Goal: Transaction & Acquisition: Purchase product/service

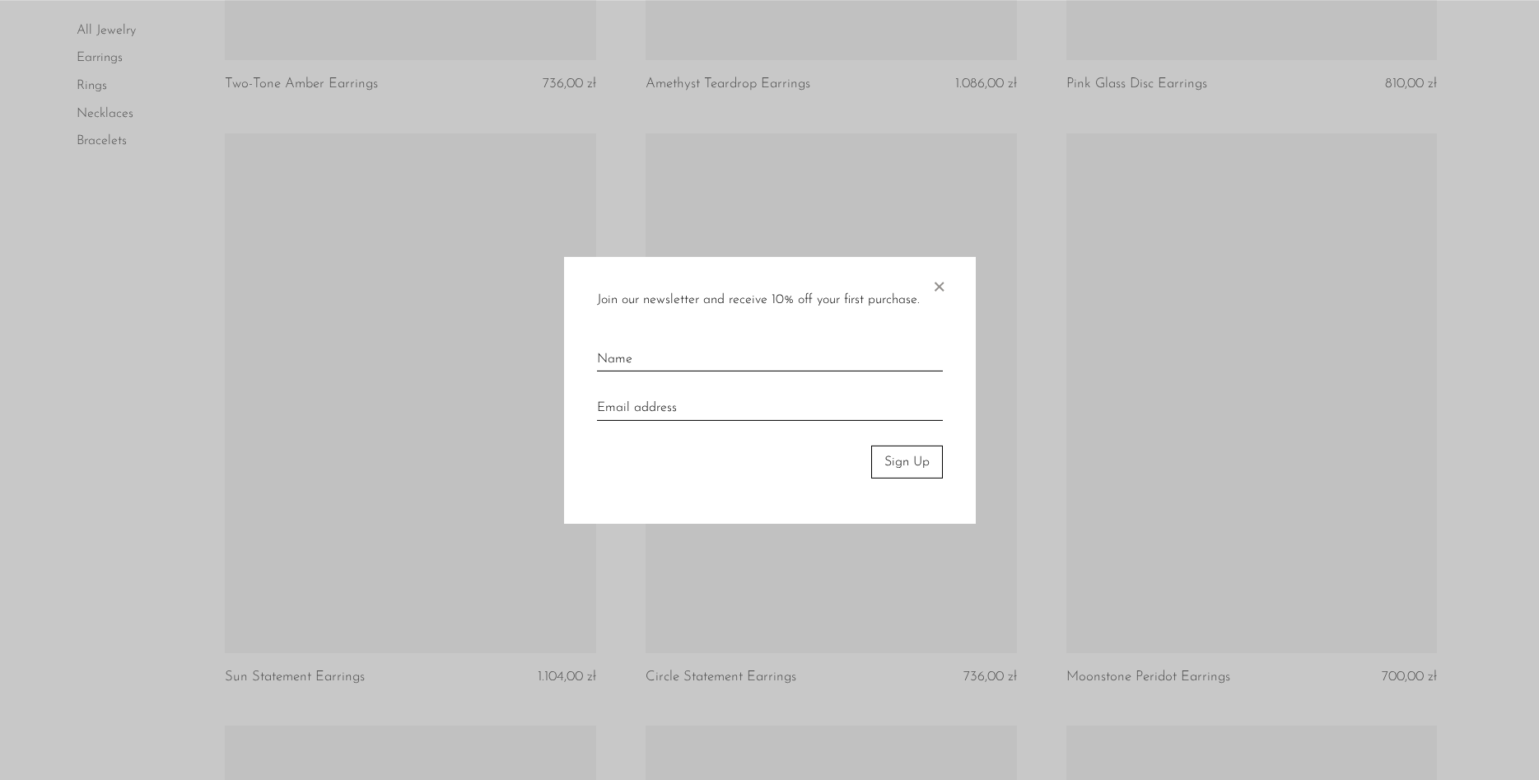
scroll to position [1764, 0]
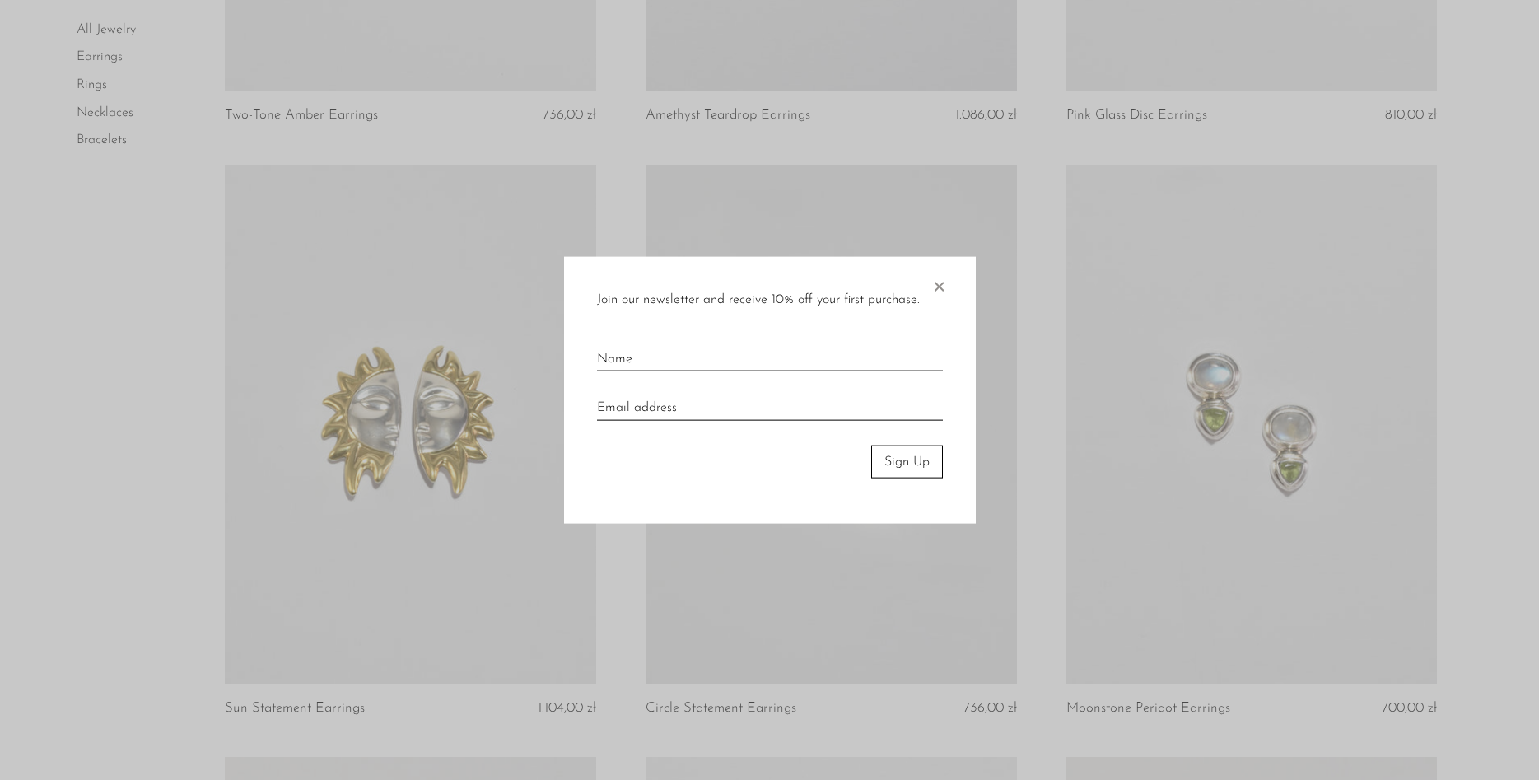
click at [937, 292] on span "×" at bounding box center [939, 282] width 16 height 53
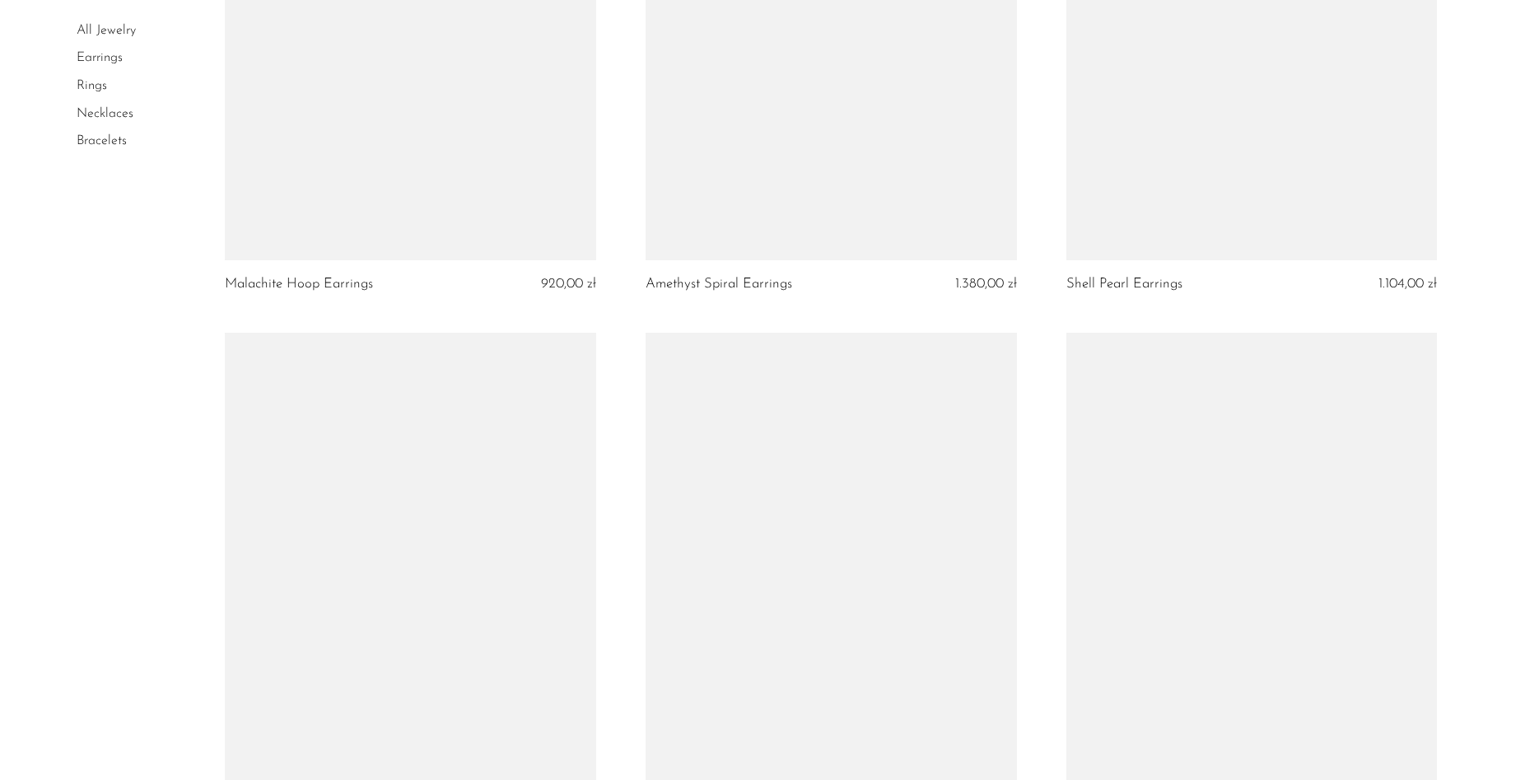
scroll to position [5713, 0]
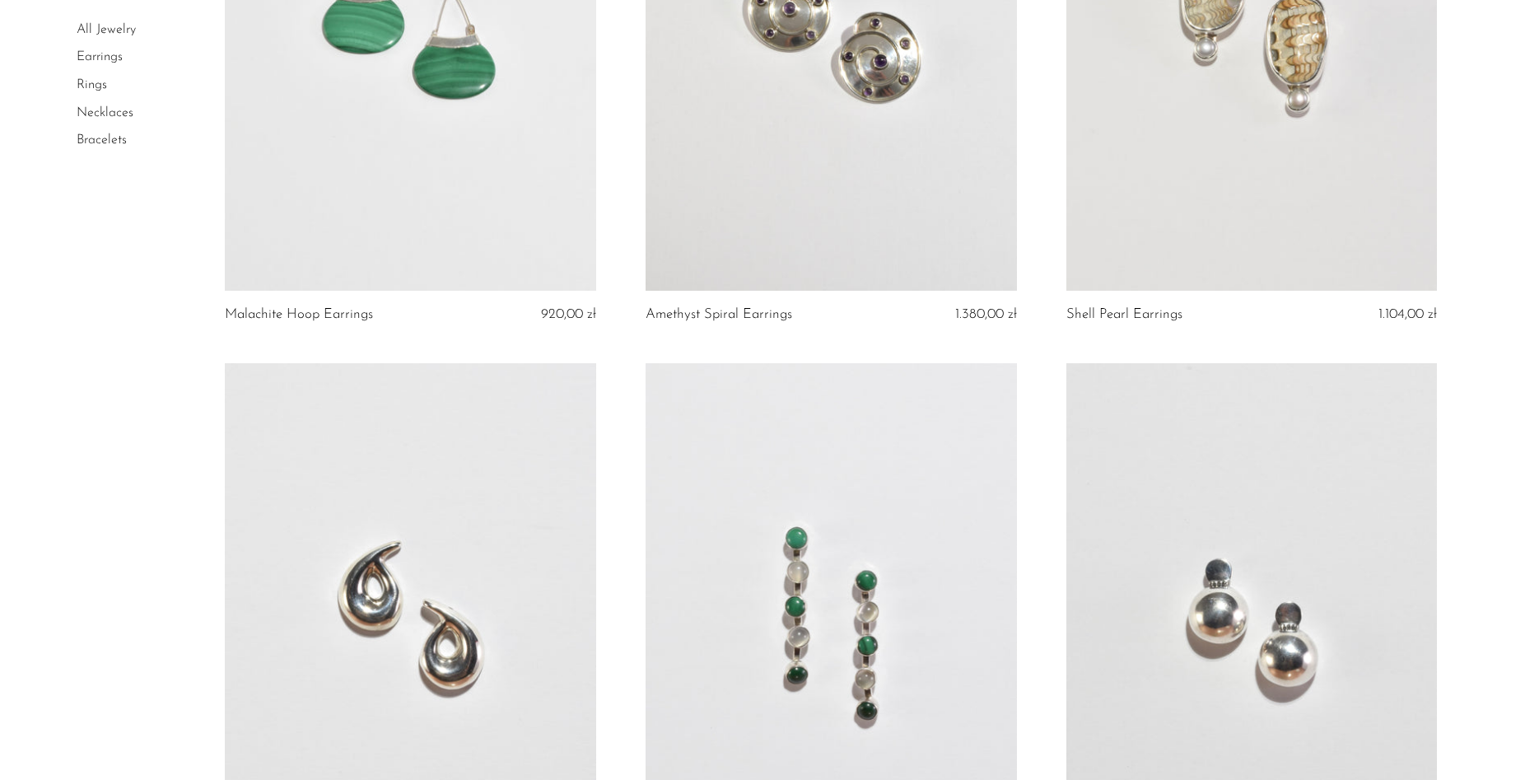
click at [473, 179] on link at bounding box center [410, 31] width 371 height 520
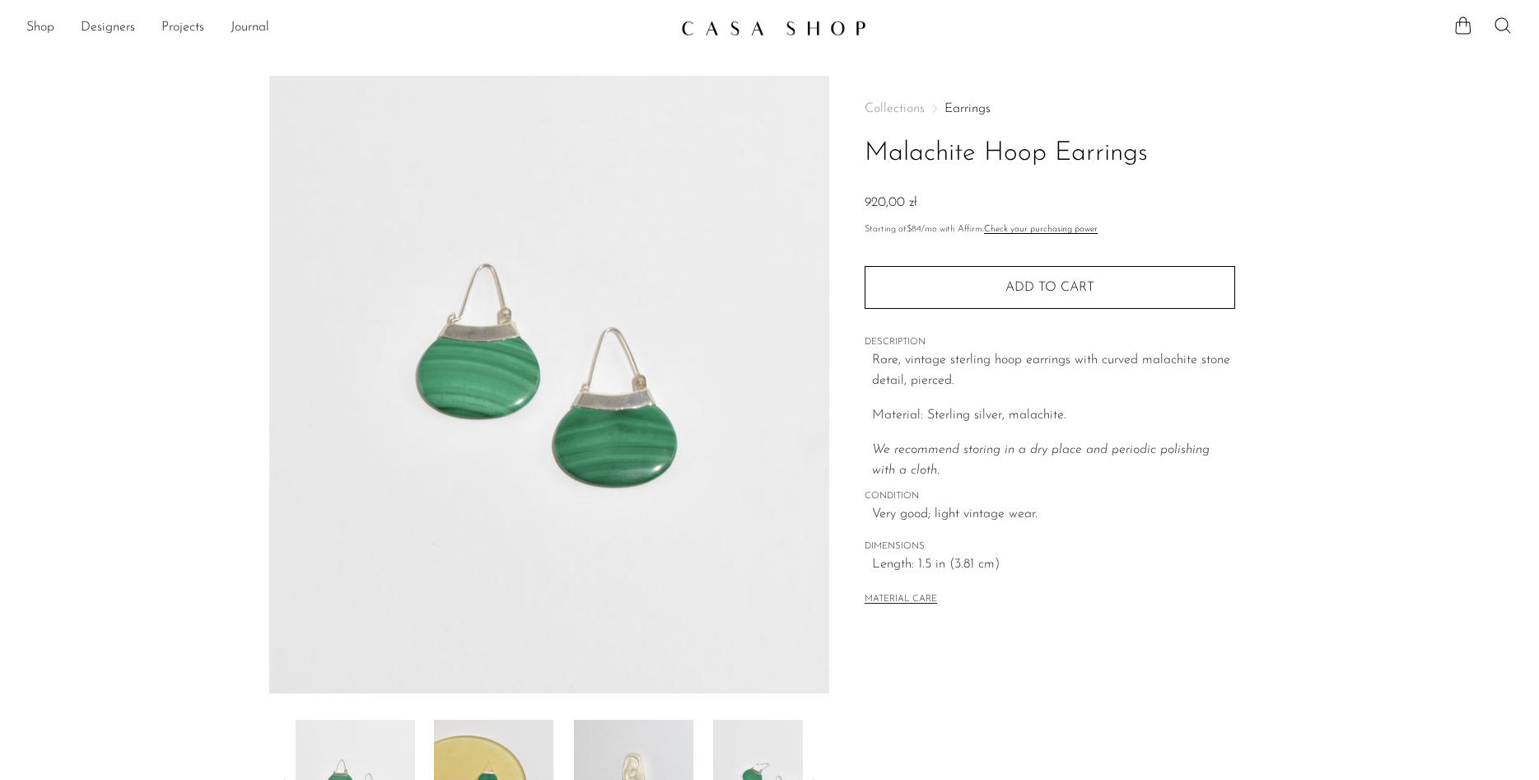
scroll to position [292, 0]
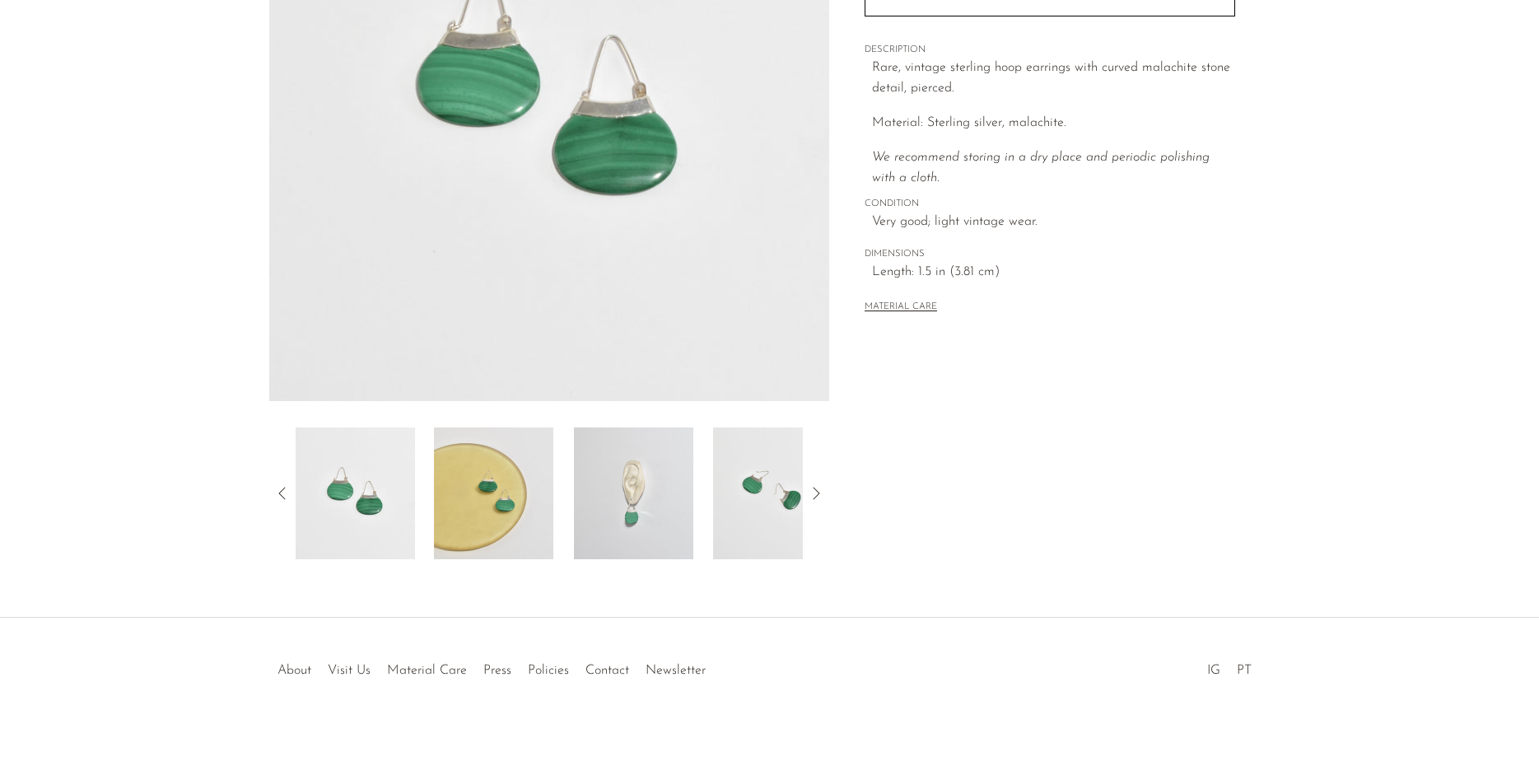
click at [651, 495] on img at bounding box center [633, 493] width 119 height 132
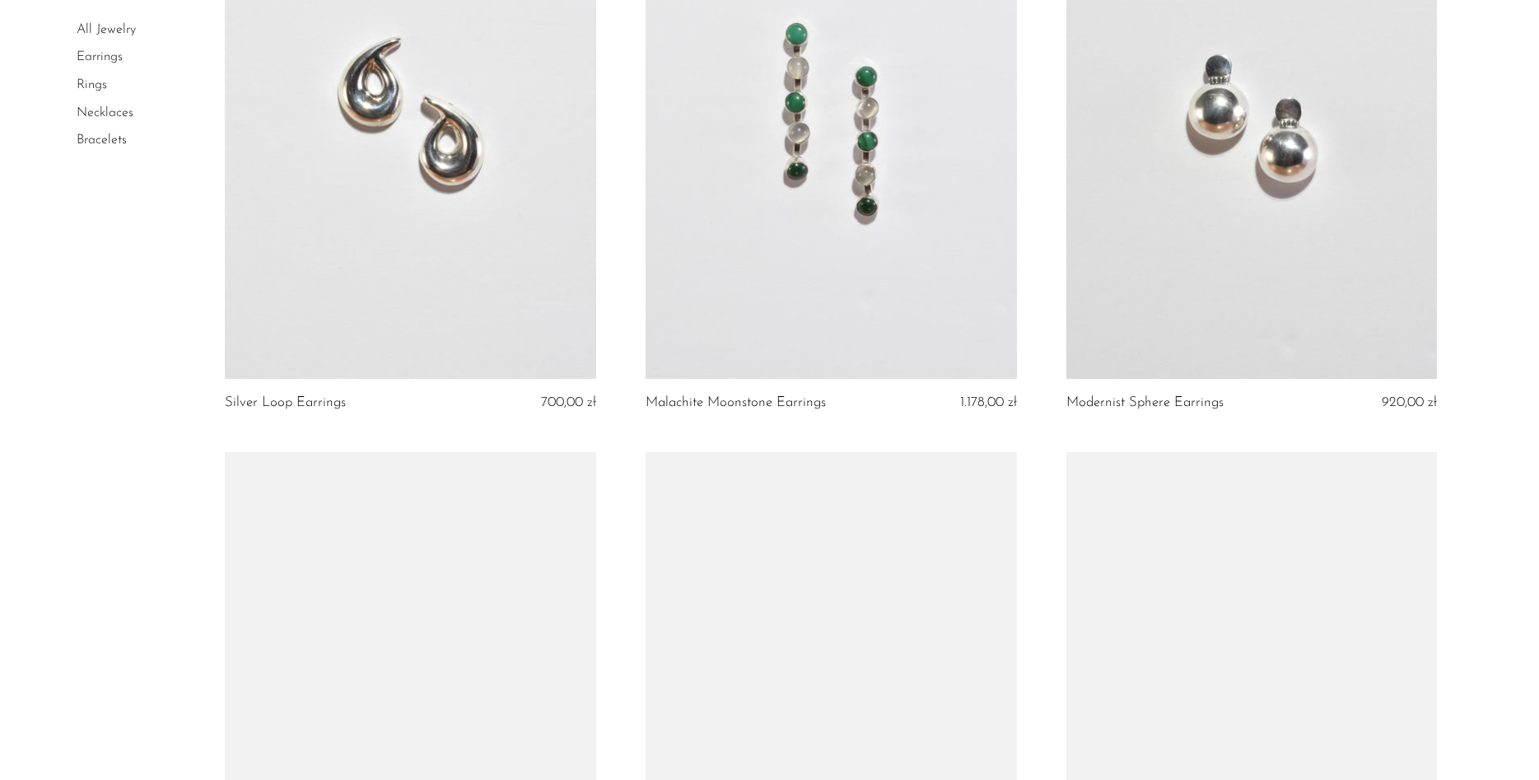
scroll to position [6721, 0]
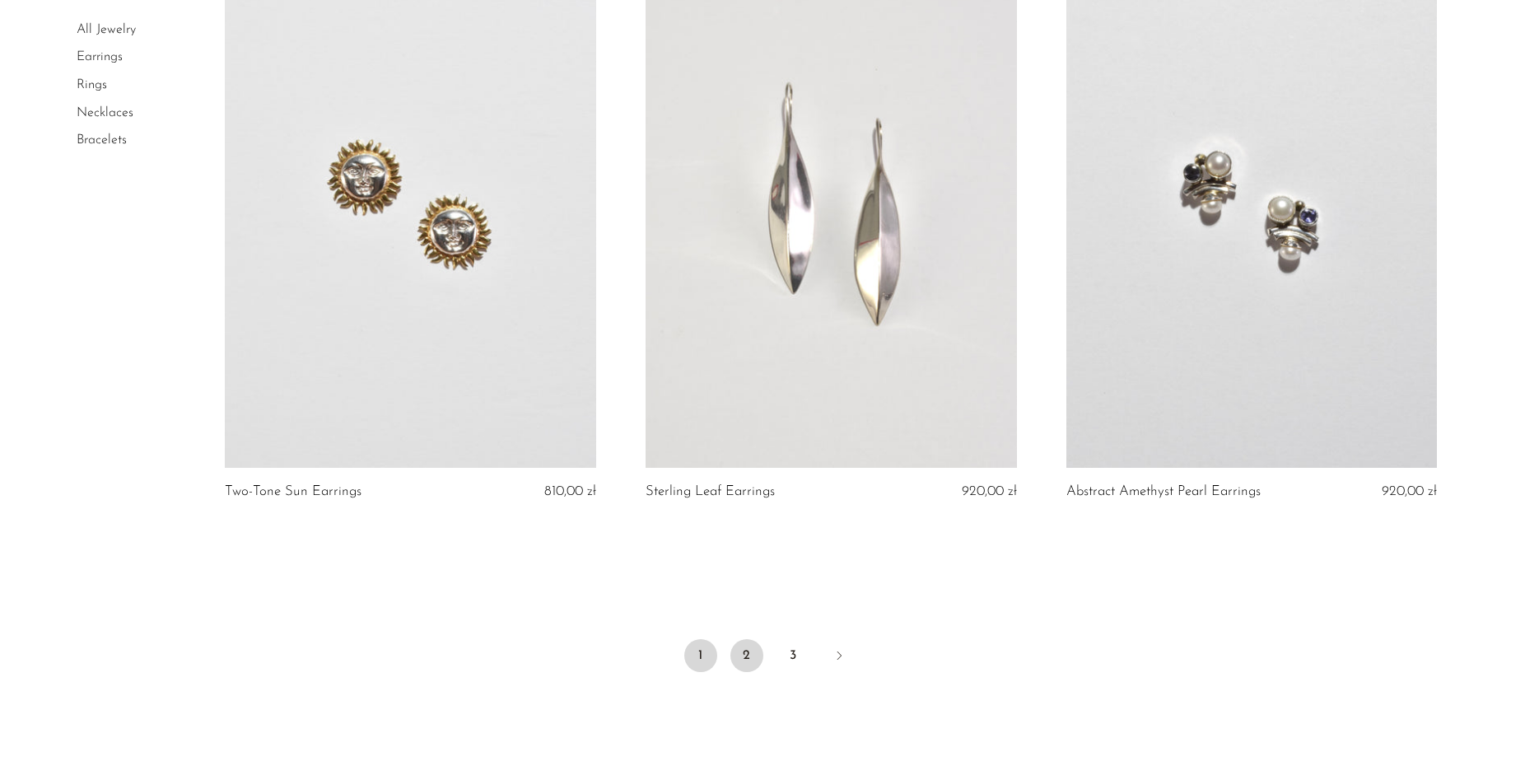
click at [742, 653] on link "2" at bounding box center [747, 655] width 33 height 33
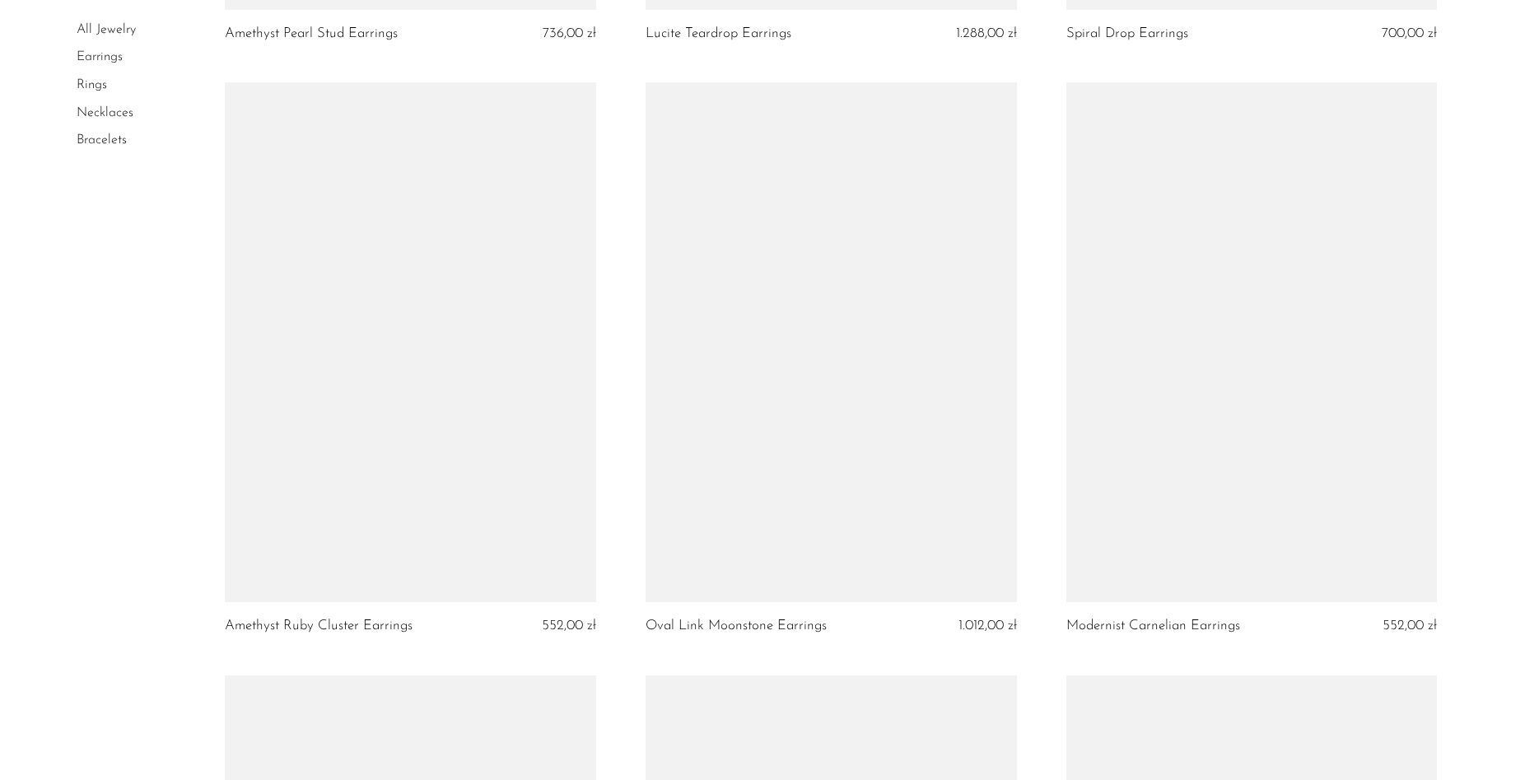
scroll to position [4285, 0]
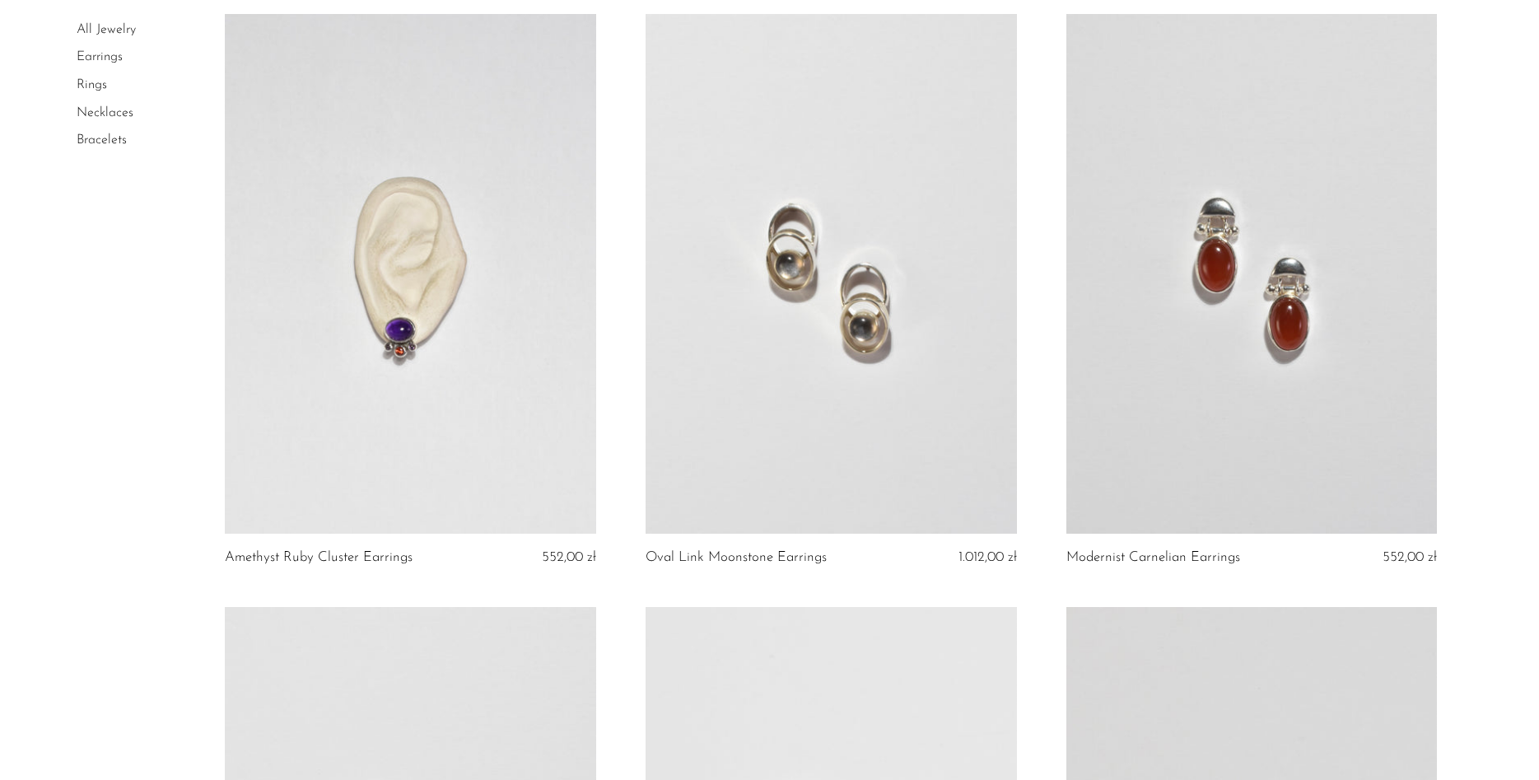
click at [1253, 329] on link at bounding box center [1252, 274] width 371 height 520
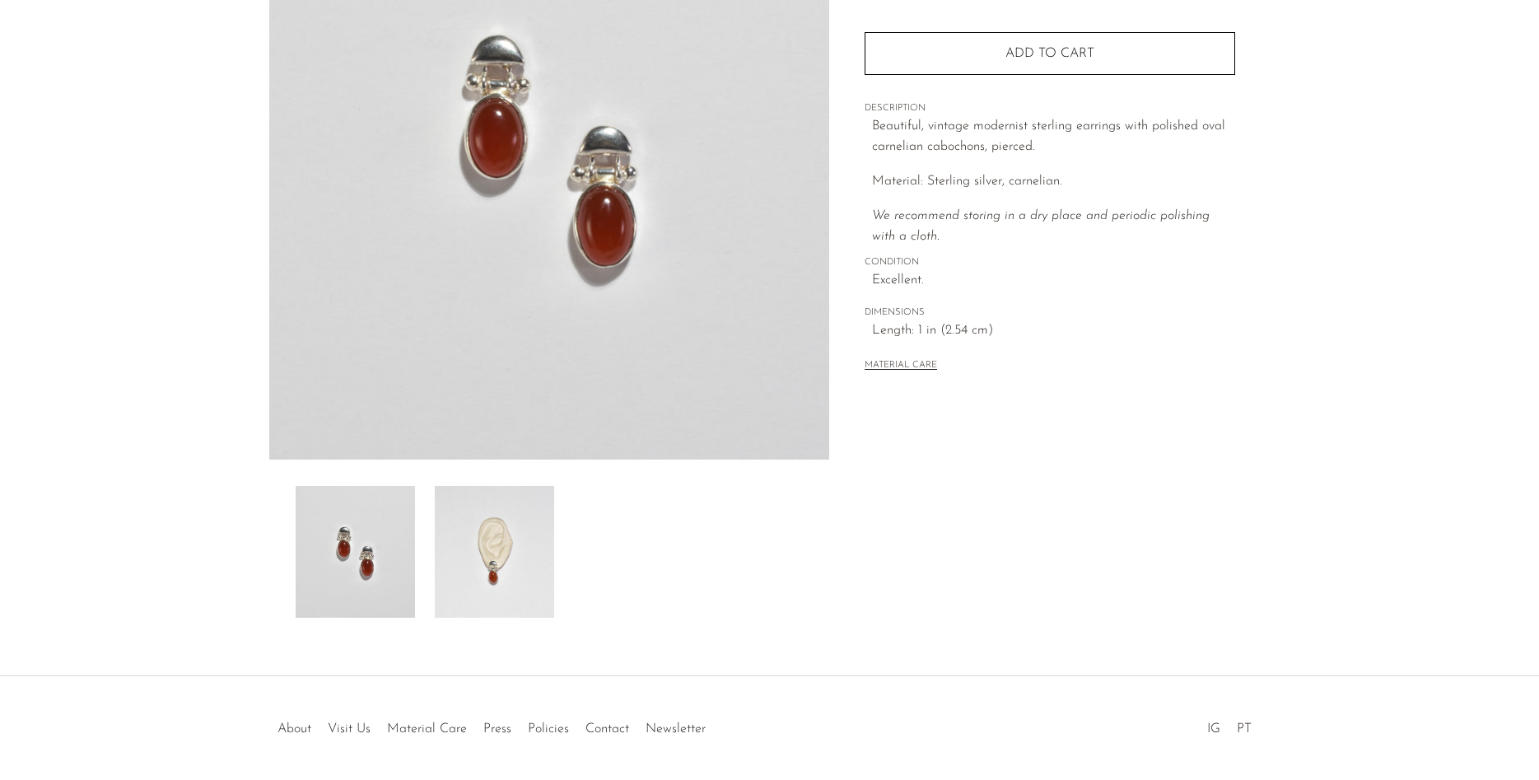
scroll to position [252, 0]
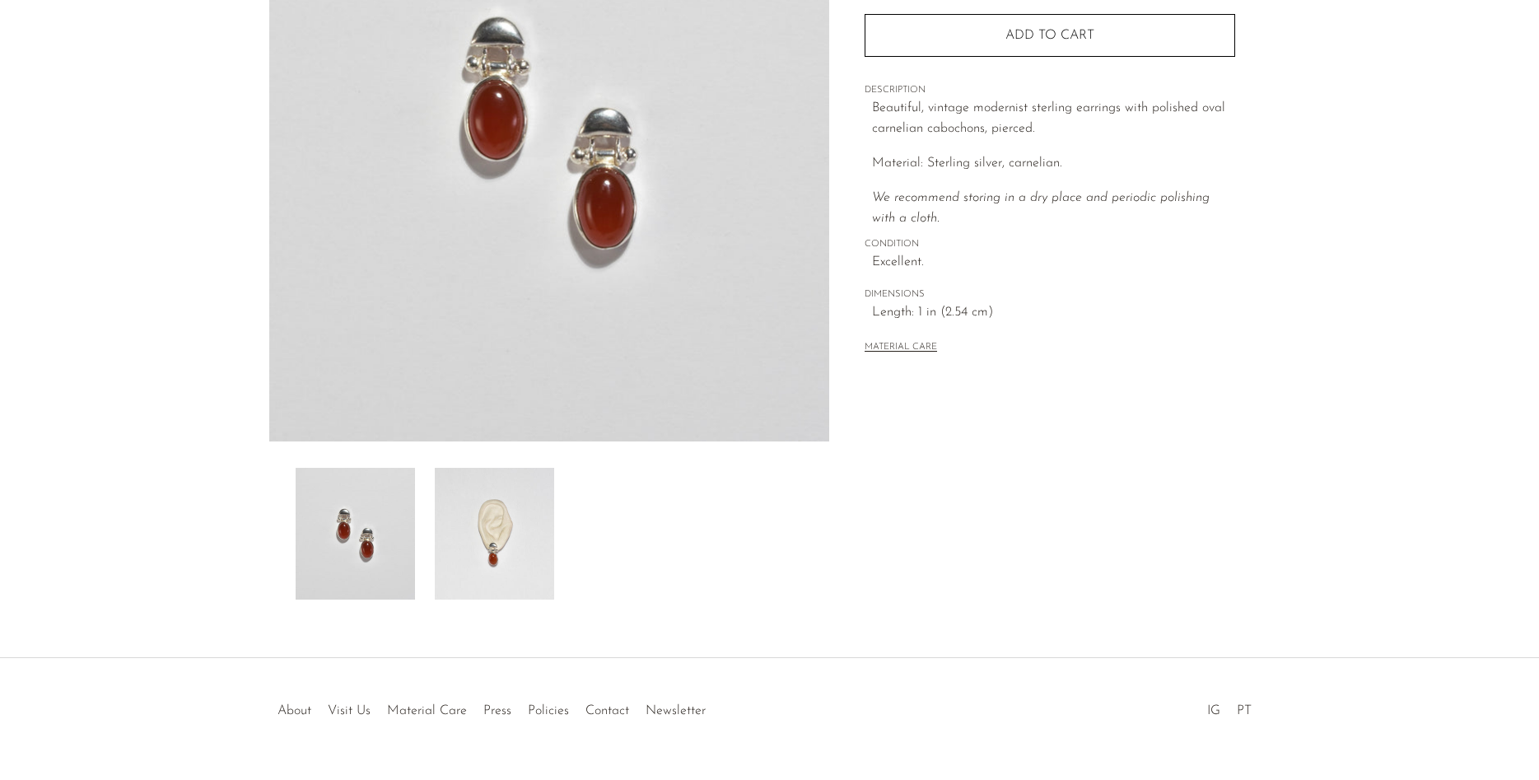
click at [505, 515] on img at bounding box center [494, 534] width 119 height 132
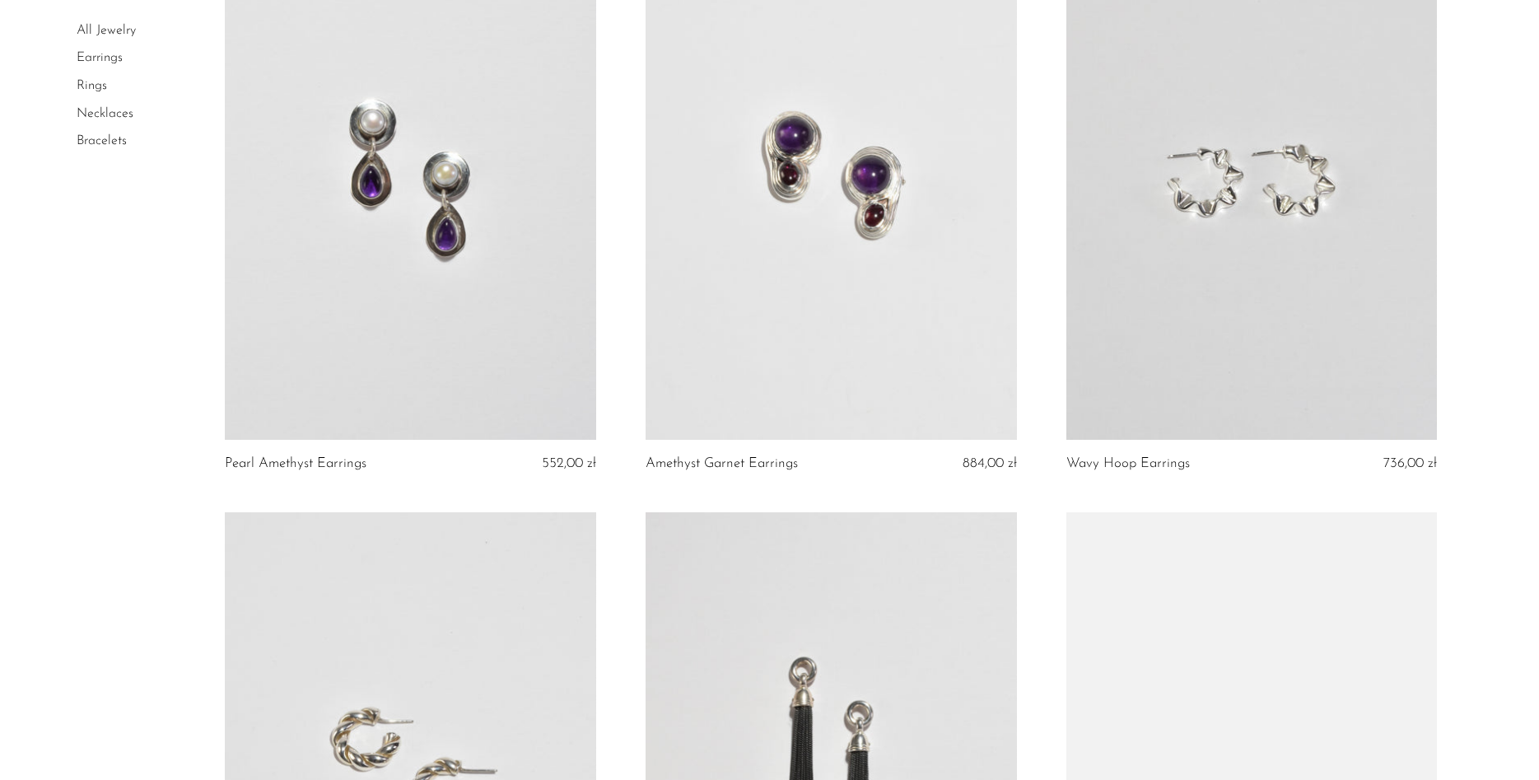
scroll to position [4957, 0]
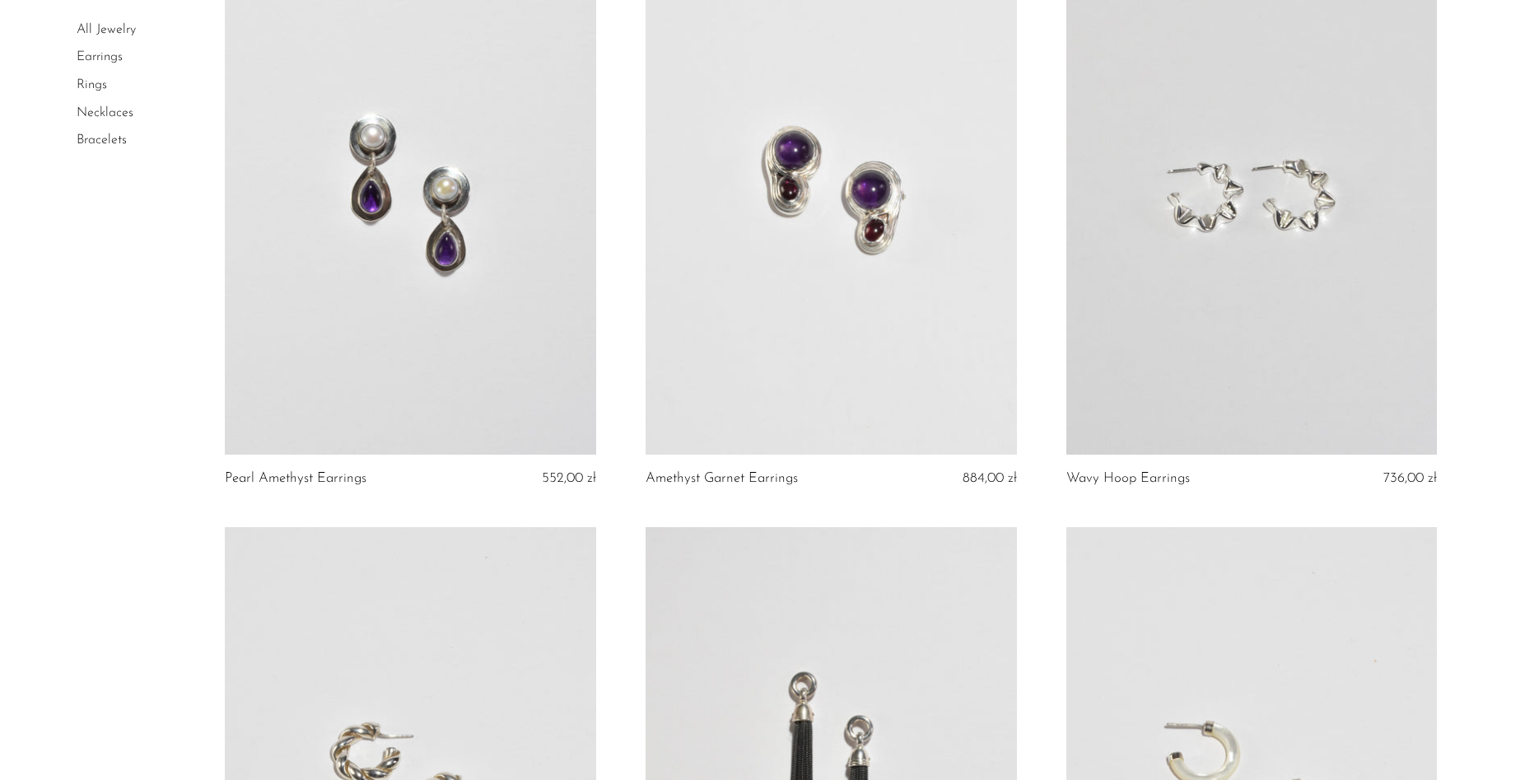
click at [433, 303] on link at bounding box center [410, 195] width 371 height 520
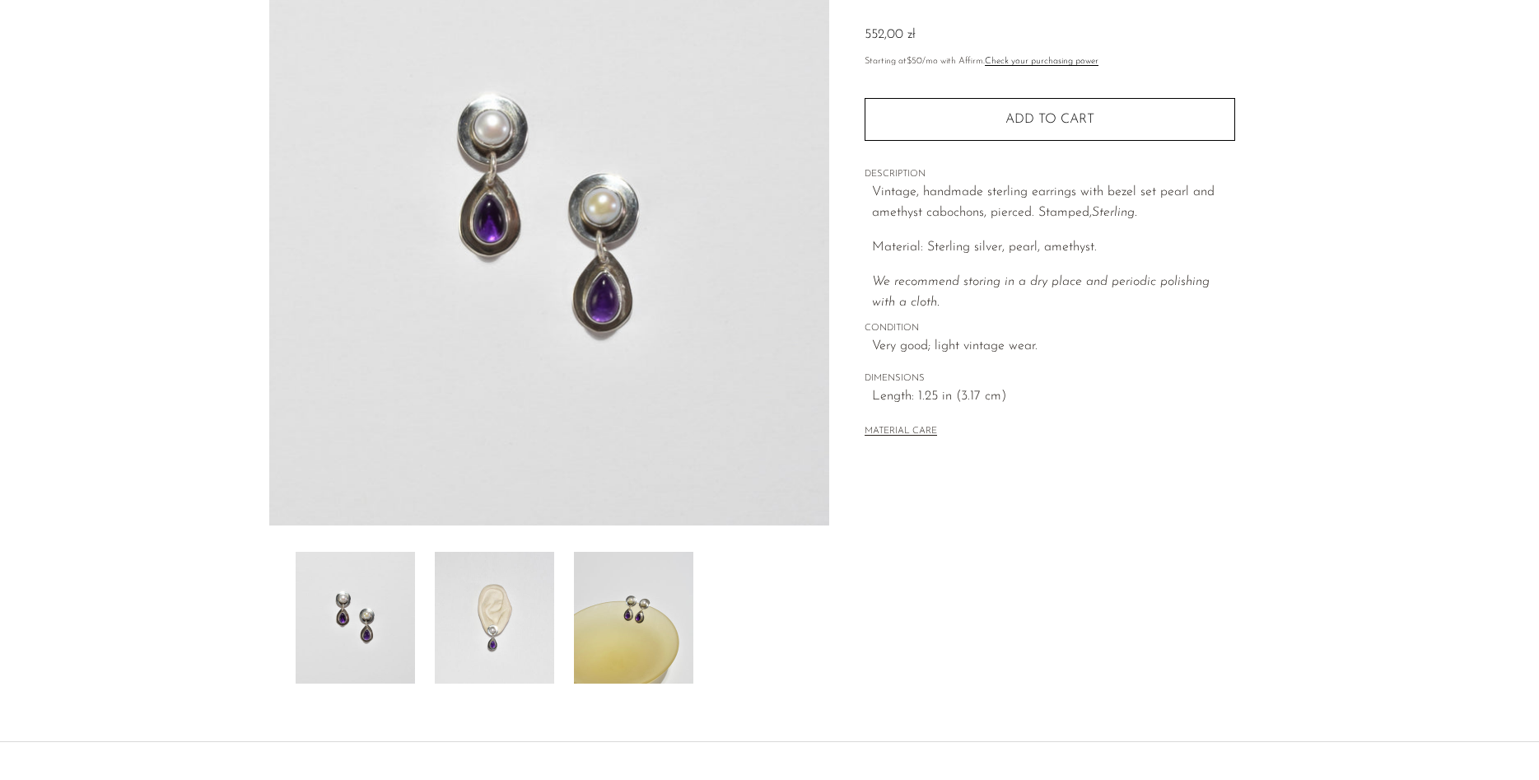
scroll to position [252, 0]
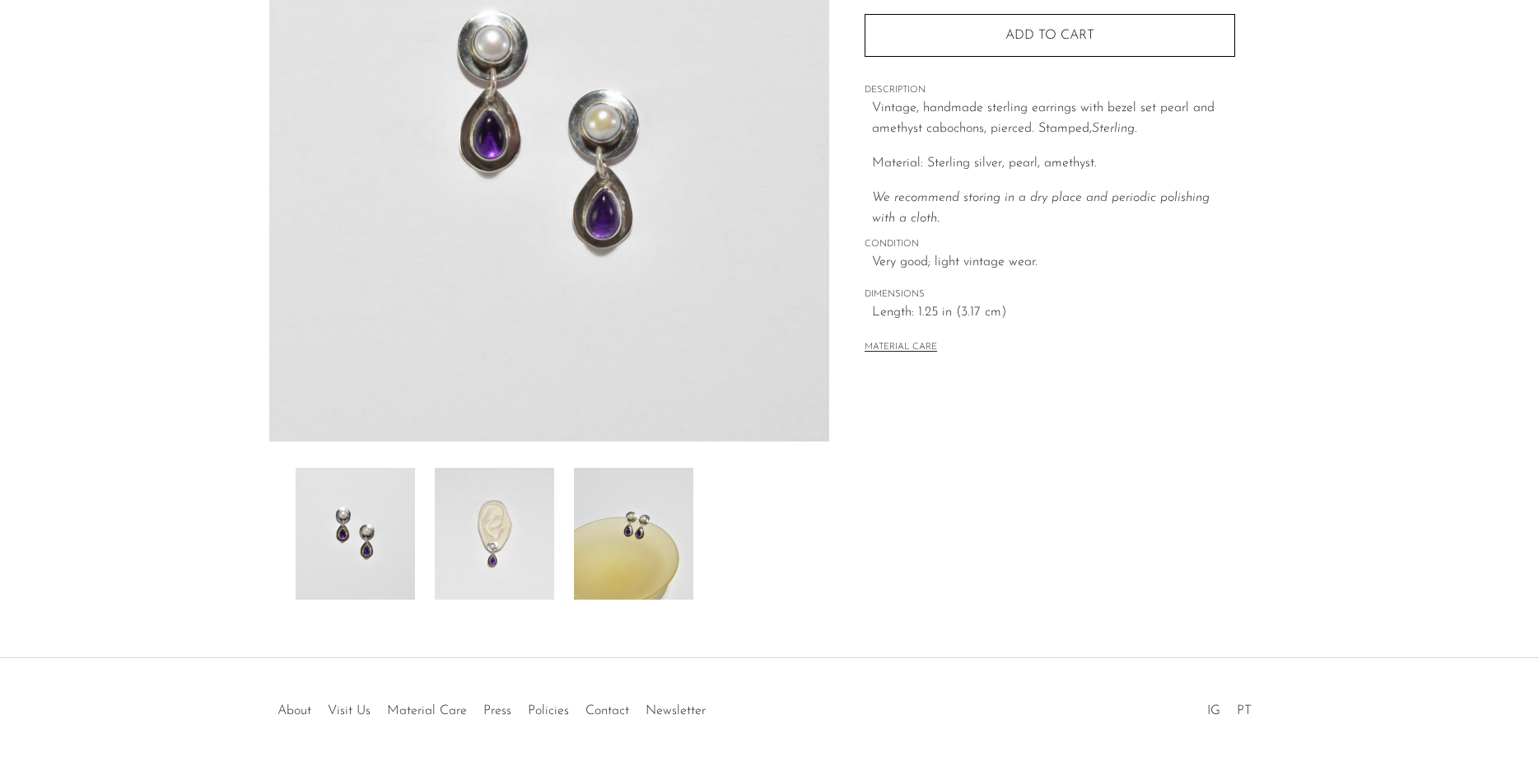
click at [486, 585] on img at bounding box center [494, 534] width 119 height 132
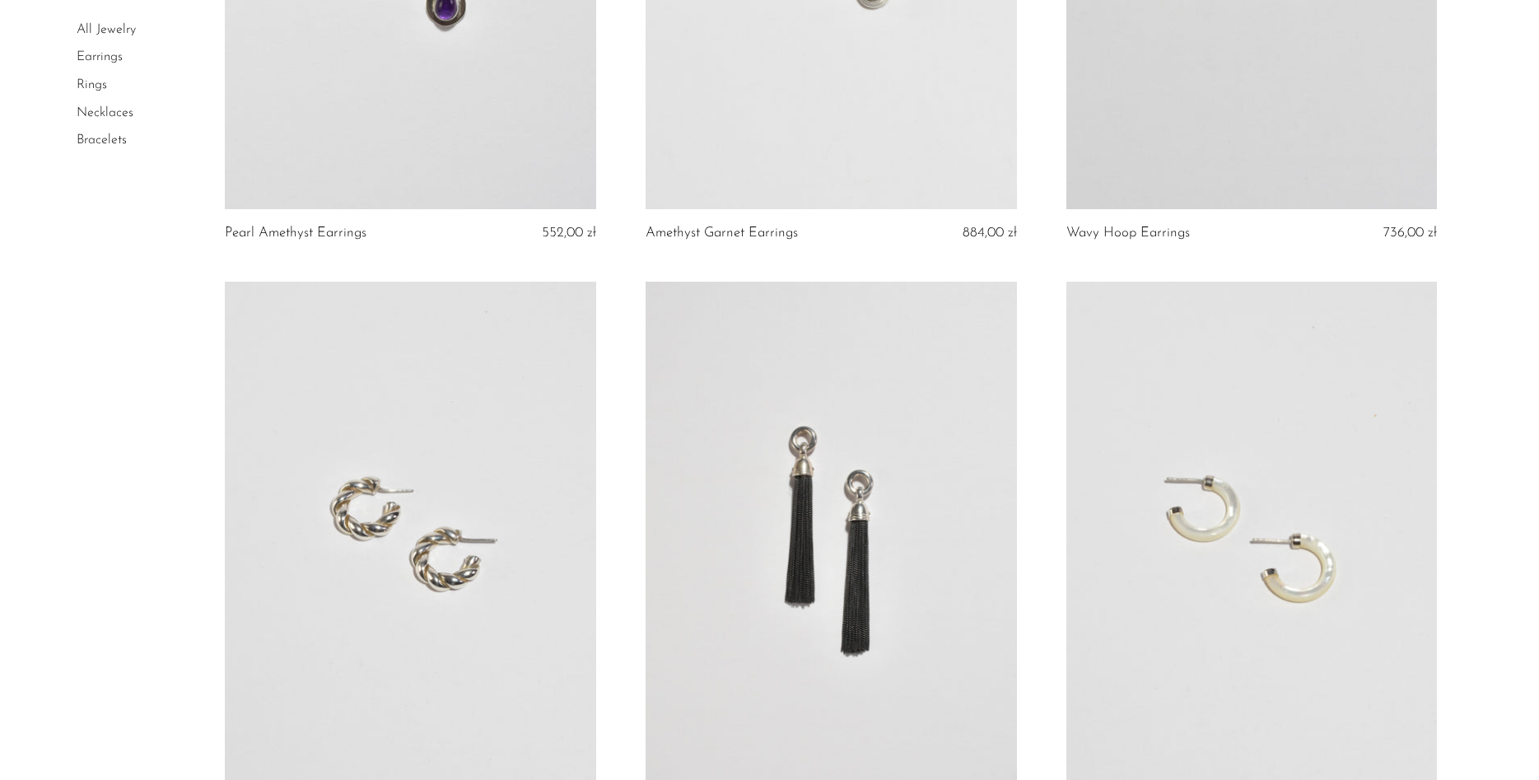
scroll to position [5545, 0]
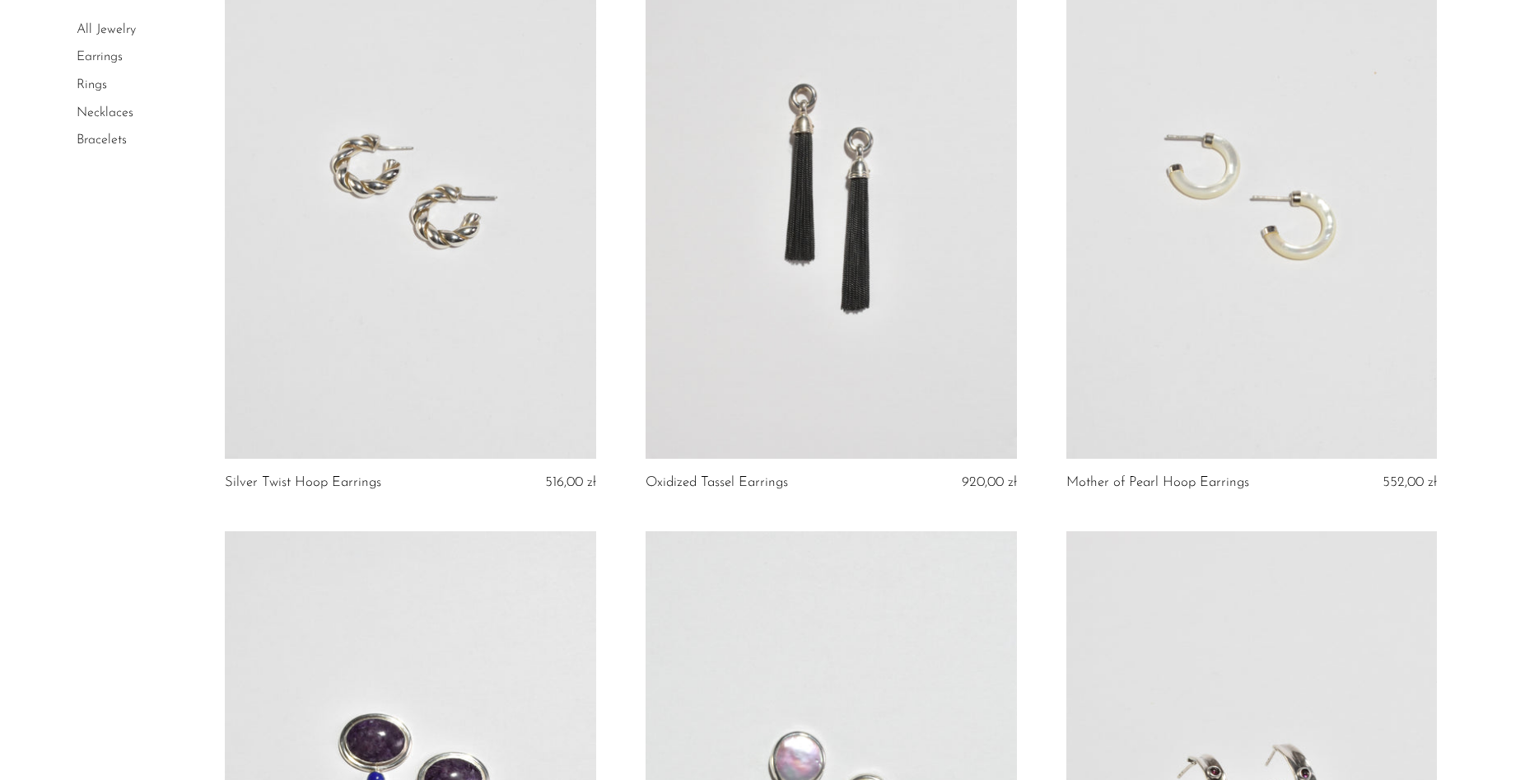
click at [1195, 233] on link at bounding box center [1252, 199] width 371 height 520
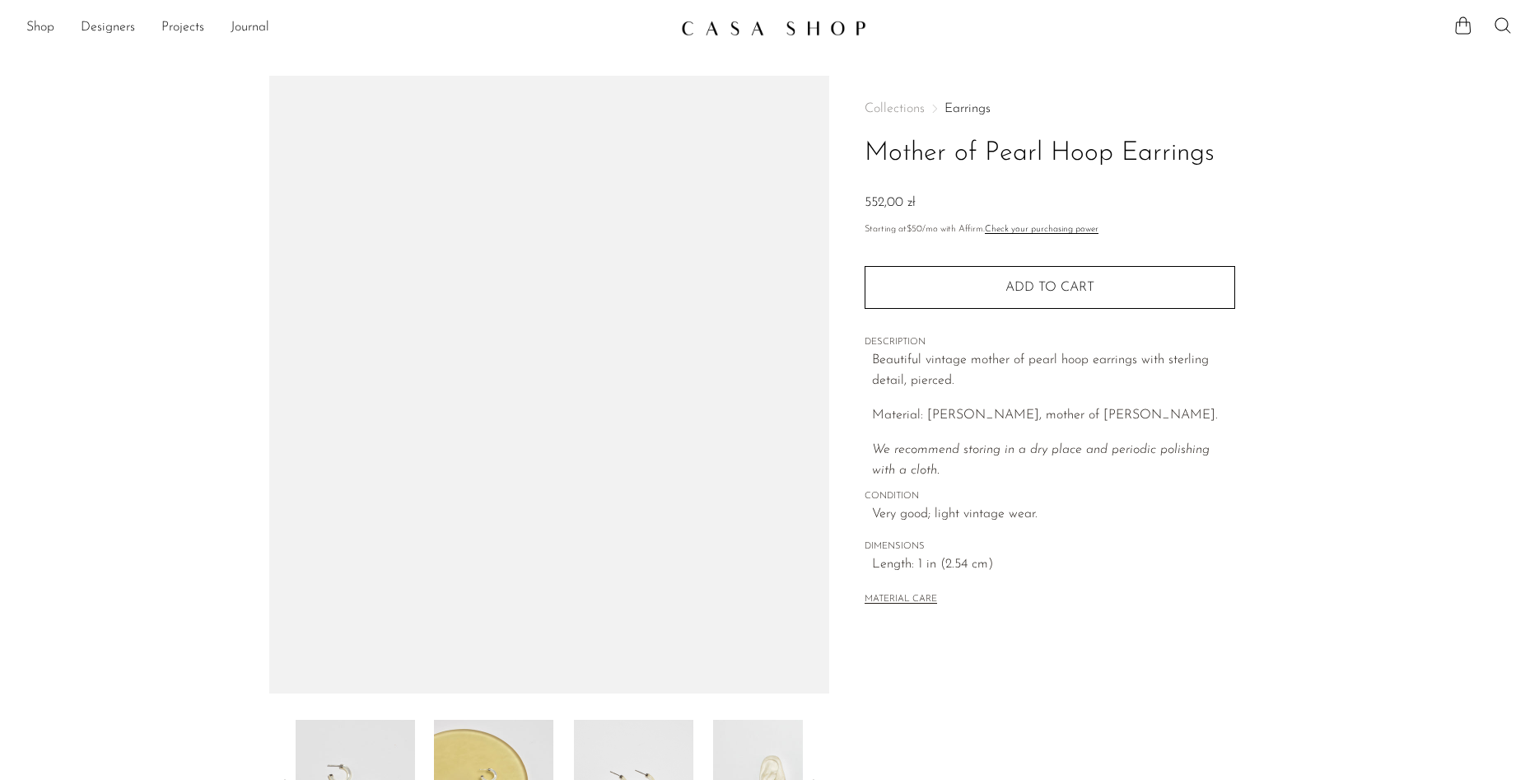
scroll to position [292, 0]
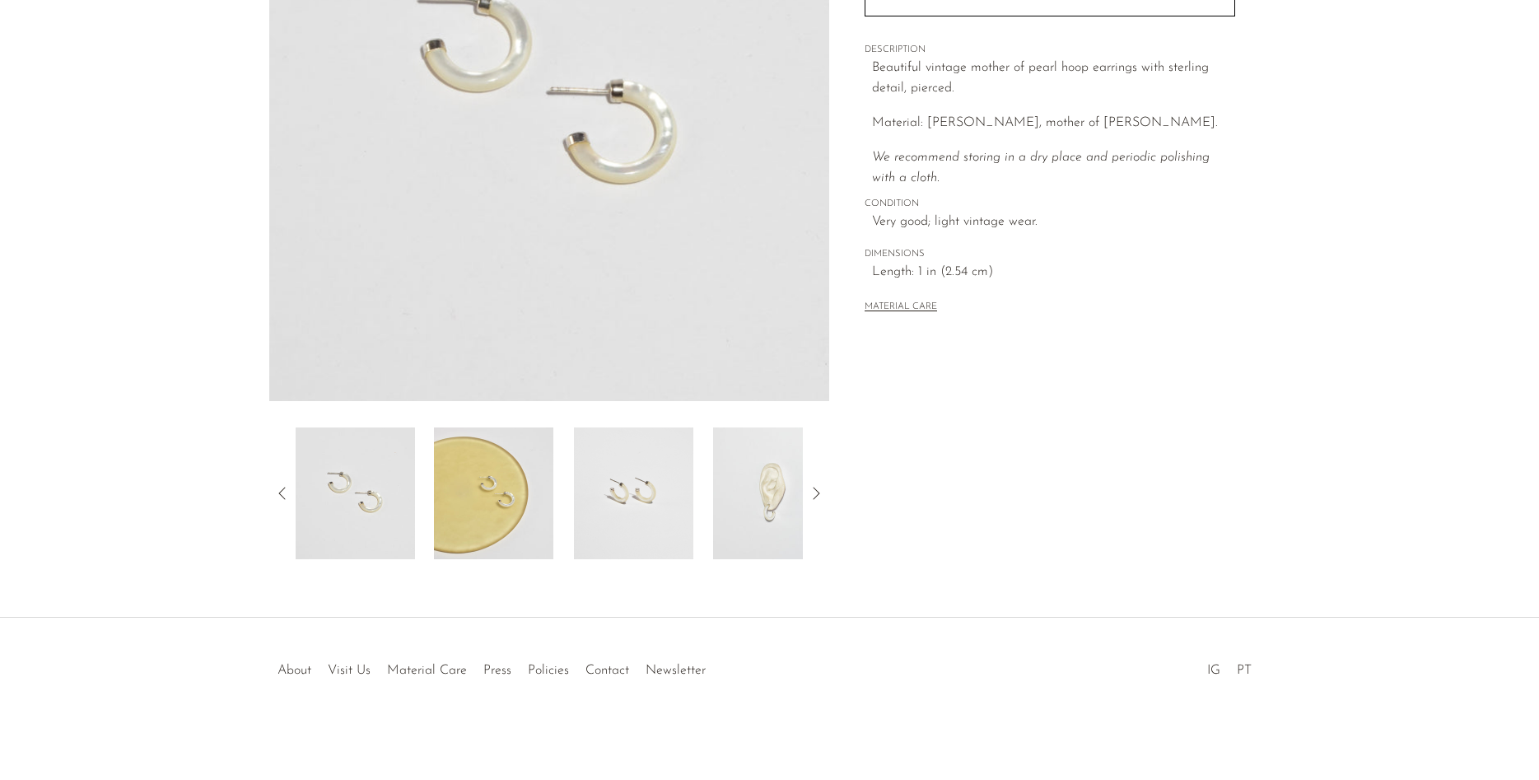
click at [748, 492] on img at bounding box center [772, 493] width 119 height 132
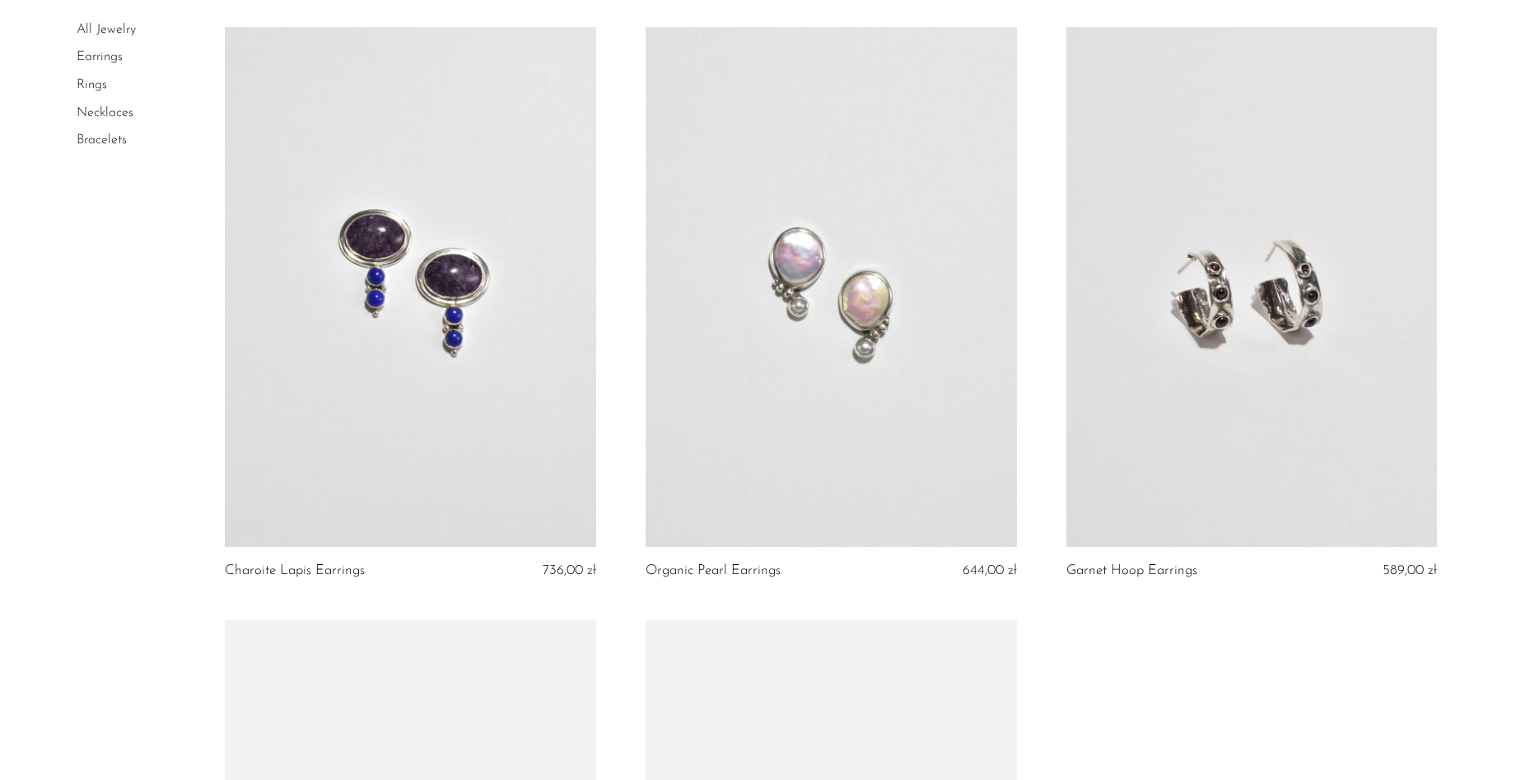
scroll to position [5461, 0]
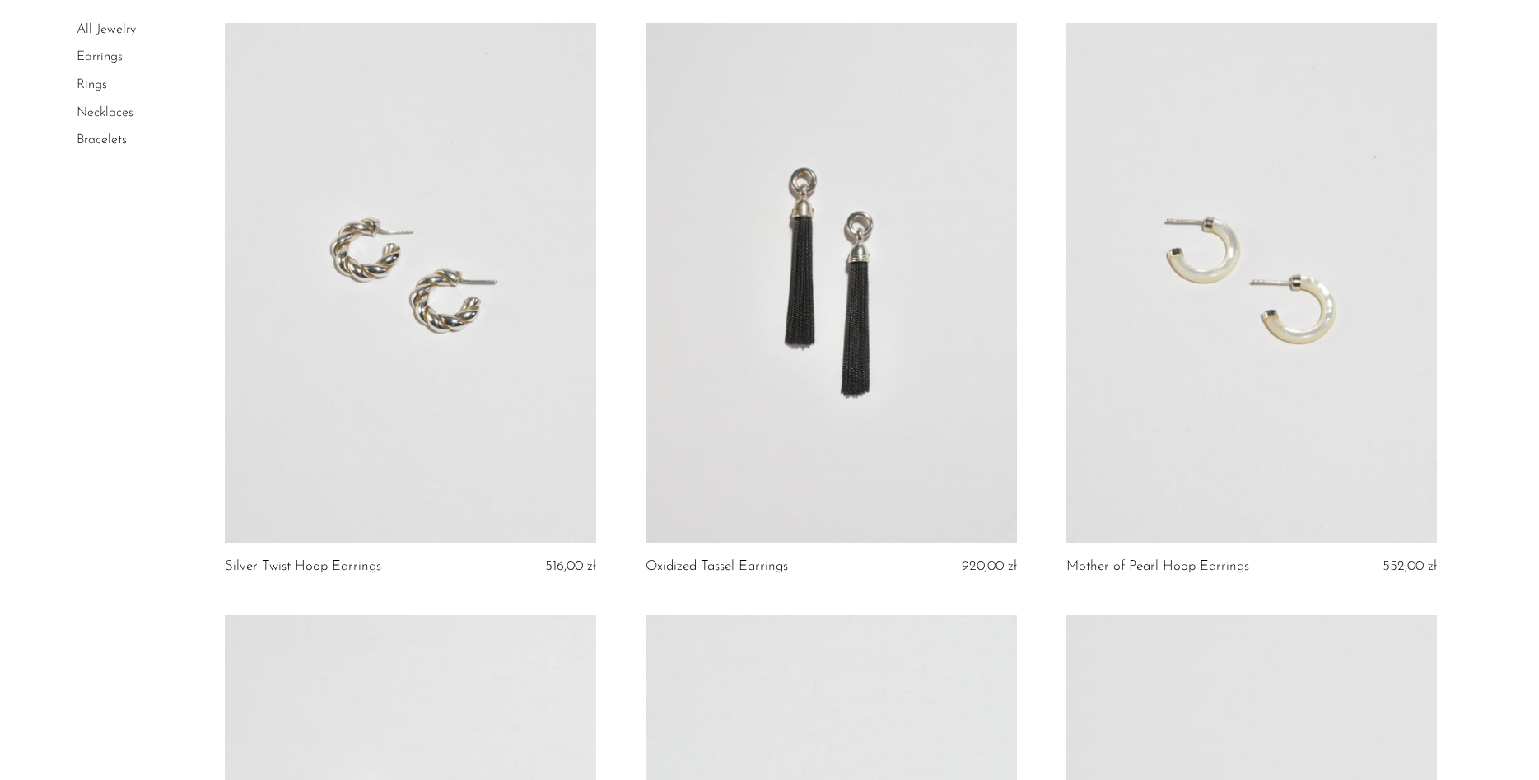
click at [876, 314] on link at bounding box center [831, 283] width 371 height 520
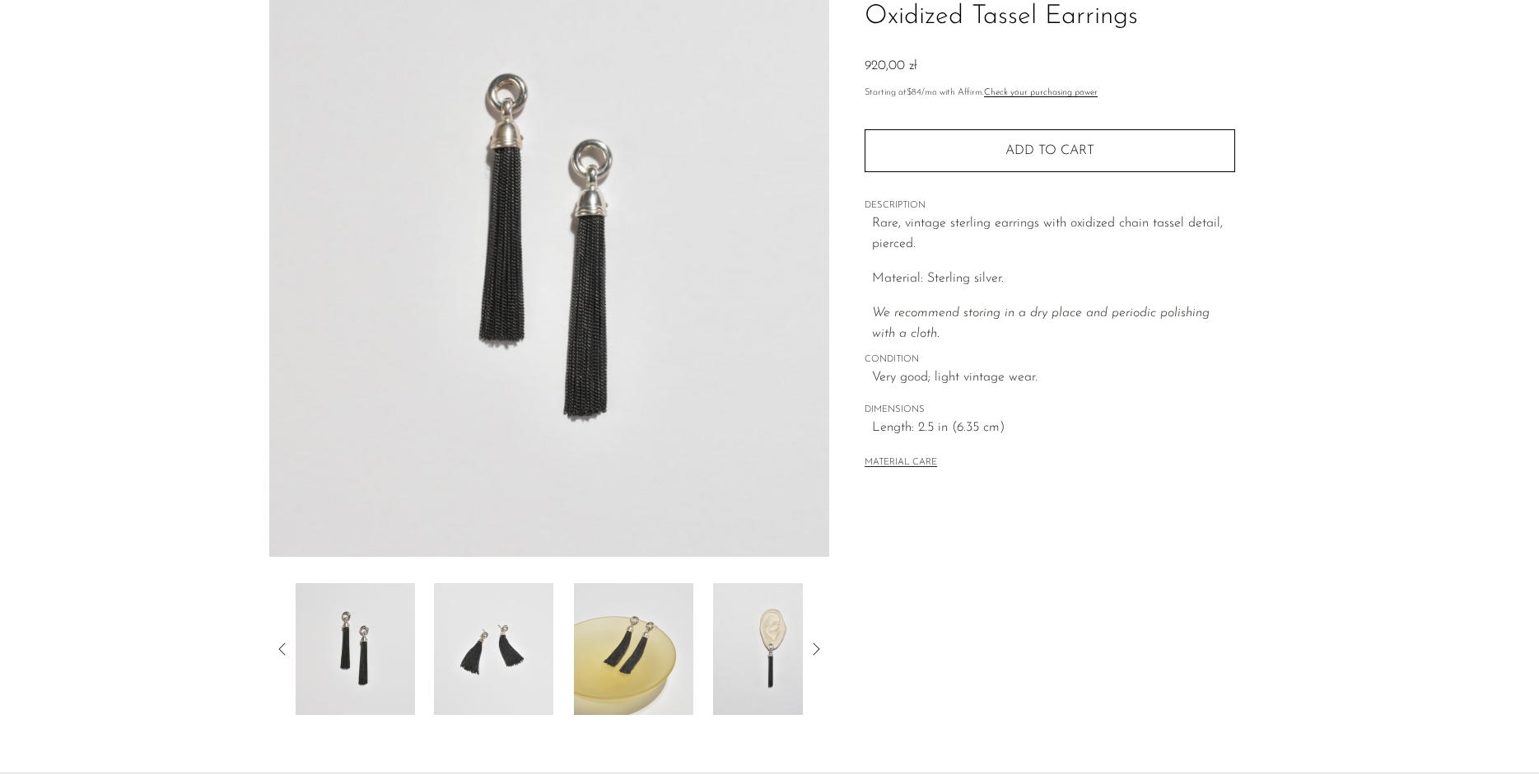
scroll to position [168, 0]
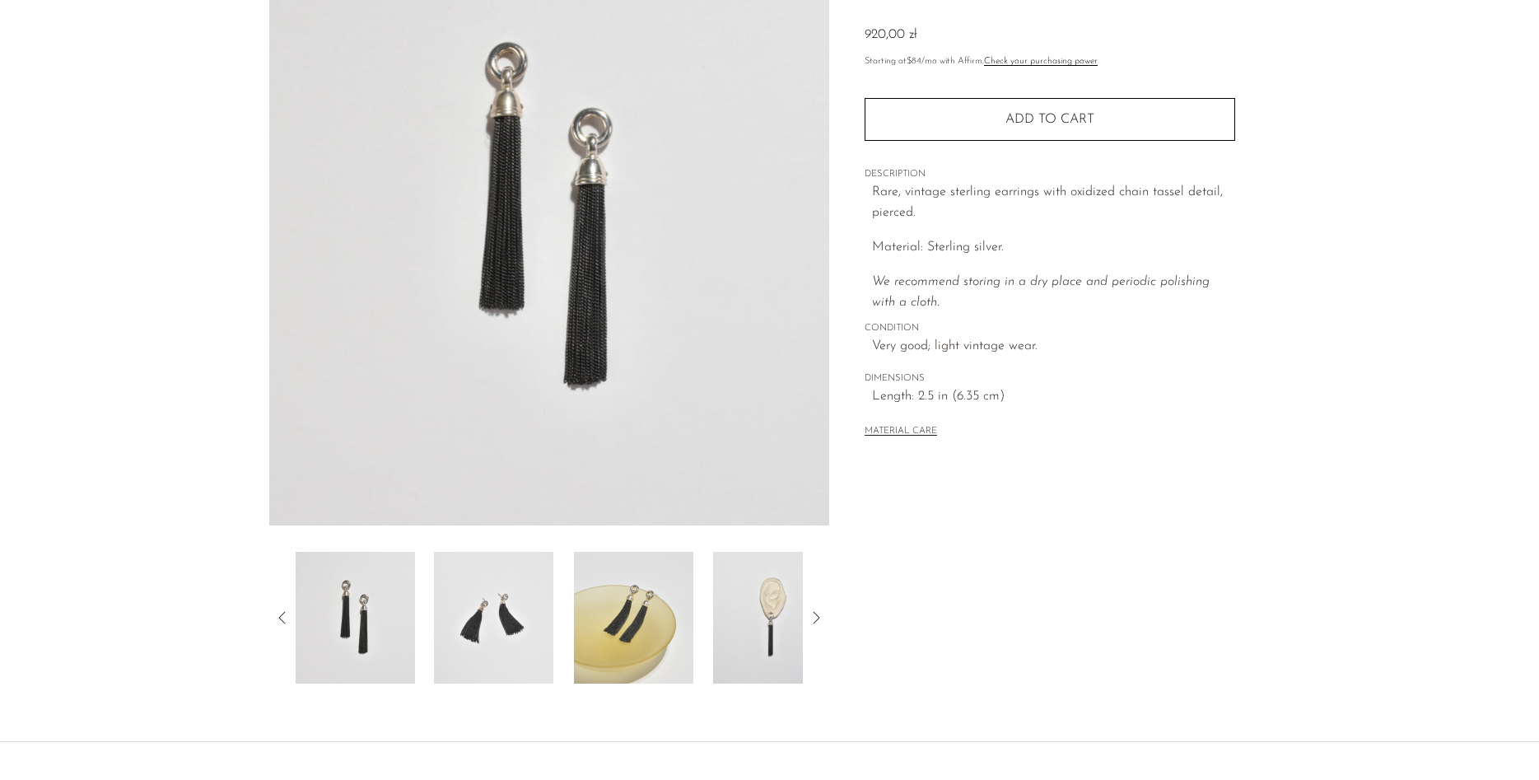
click at [507, 628] on img at bounding box center [493, 618] width 119 height 132
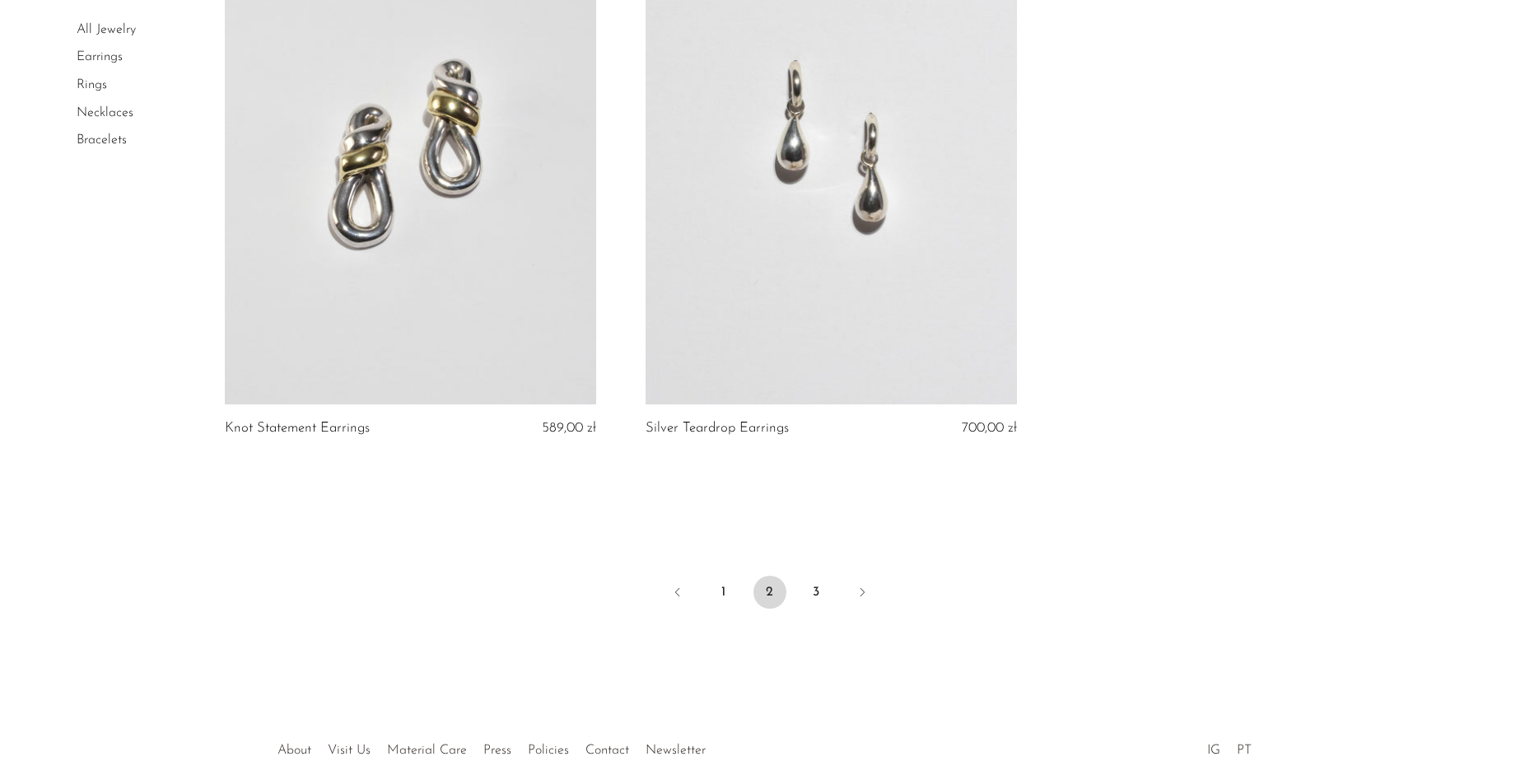
scroll to position [6697, 0]
